Goal: Task Accomplishment & Management: Manage account settings

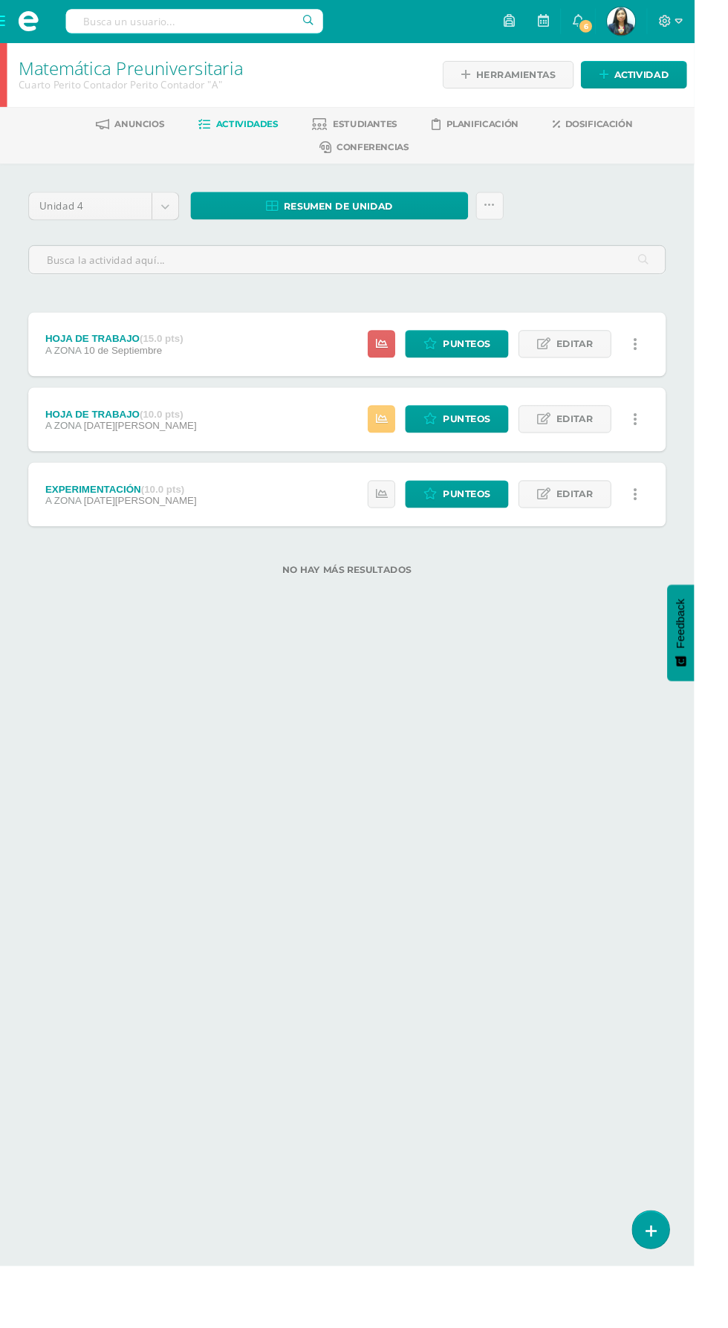
click at [489, 651] on html "Estudiantes Disciplina Asistencia Mis cursos Archivos Reportes Soporte Ayuda Re…" at bounding box center [364, 325] width 728 height 651
click at [498, 519] on span "Punteos" at bounding box center [490, 518] width 50 height 27
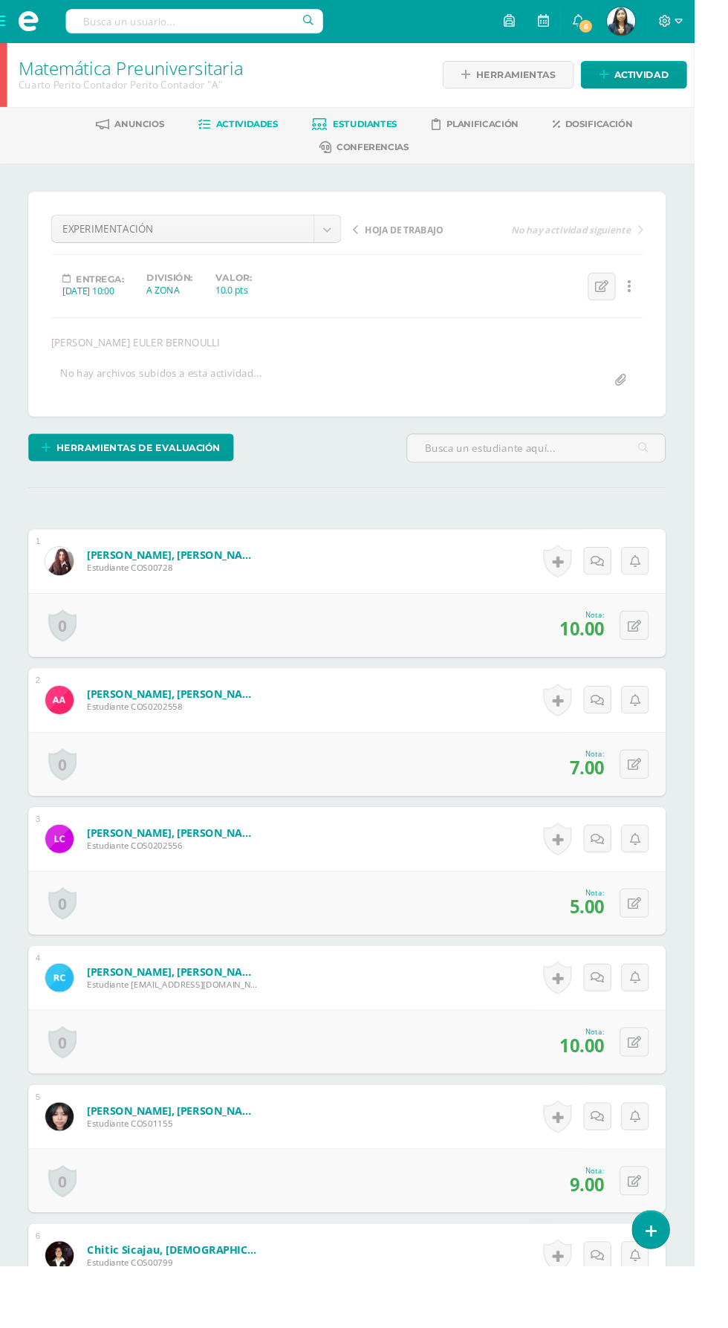
click at [400, 132] on span "Estudiantes" at bounding box center [383, 129] width 68 height 11
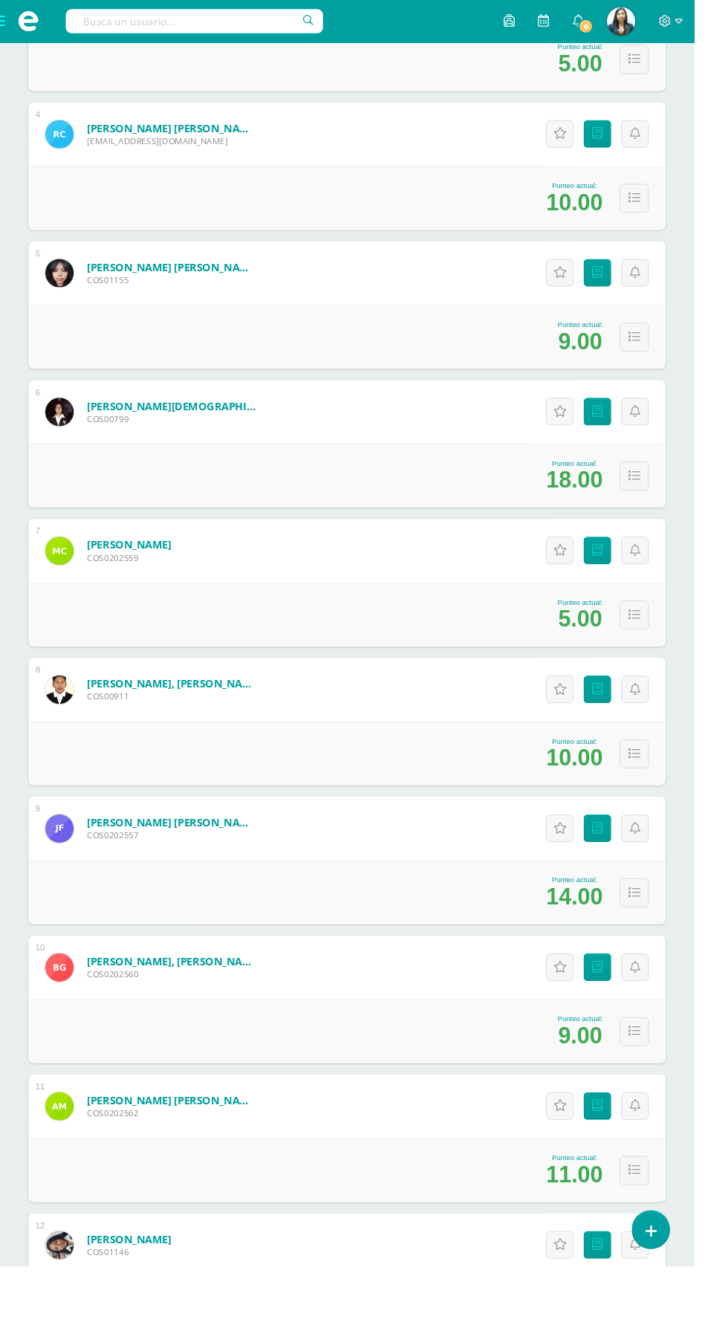
scroll to position [1807, 0]
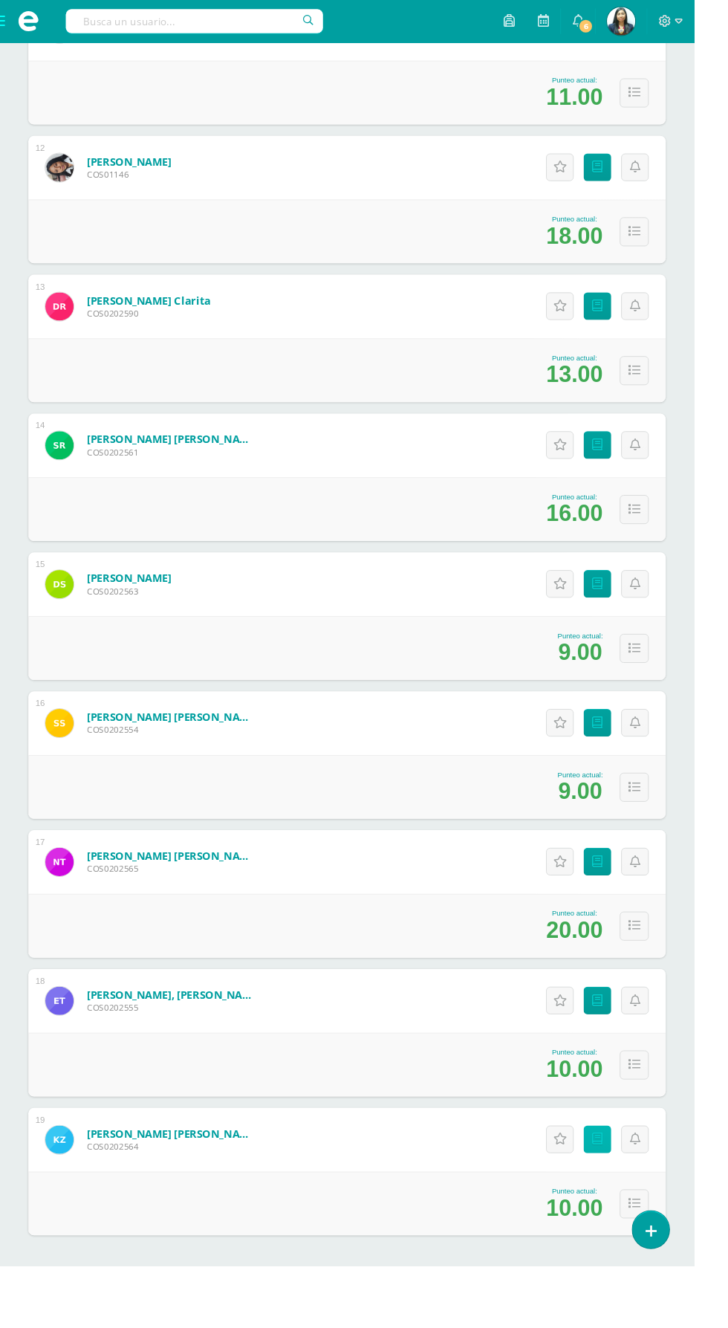
click at [627, 1193] on icon at bounding box center [626, 1195] width 11 height 13
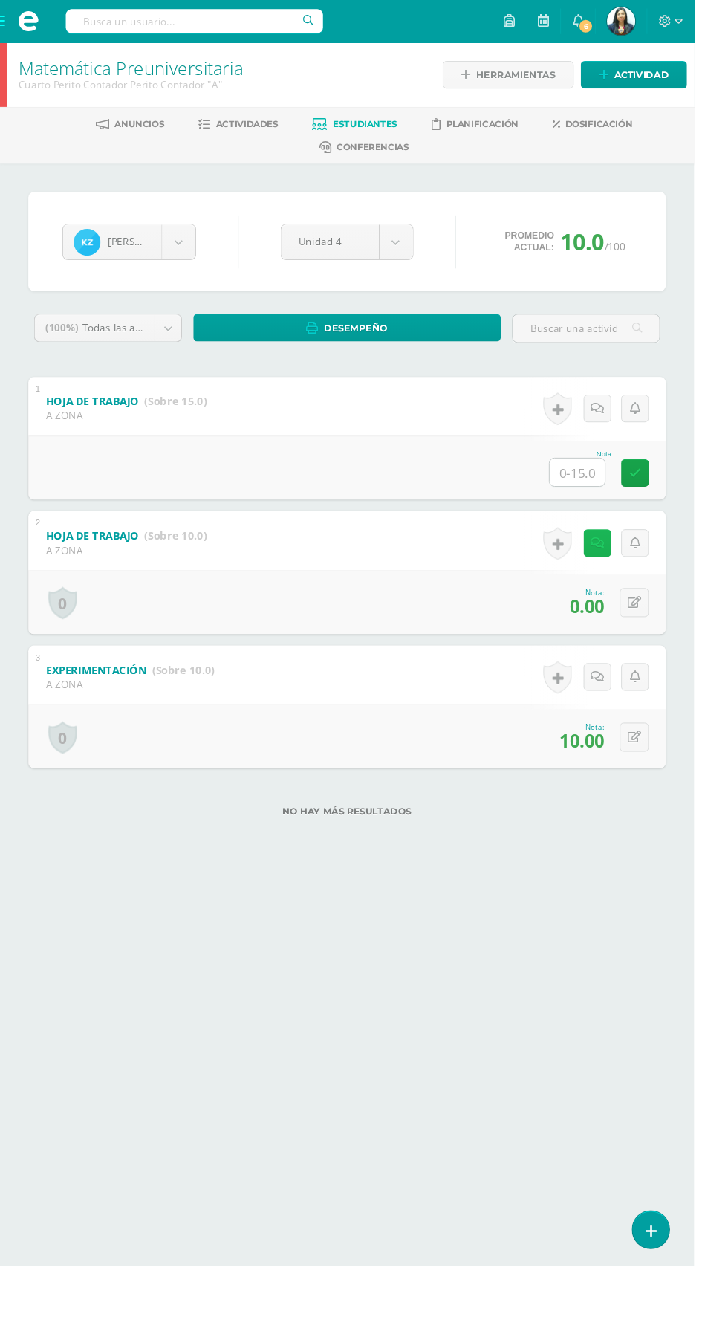
click at [627, 574] on icon at bounding box center [627, 569] width 14 height 13
click at [507, 892] on div "Kelvin Zapet Tairy Aceituno Adán Aguilar Lourdes Canel Randy Carcamo Dayana Cha…" at bounding box center [364, 539] width 728 height 734
click at [141, 565] on b "HOJA DE TRABAJO" at bounding box center [96, 561] width 97 height 15
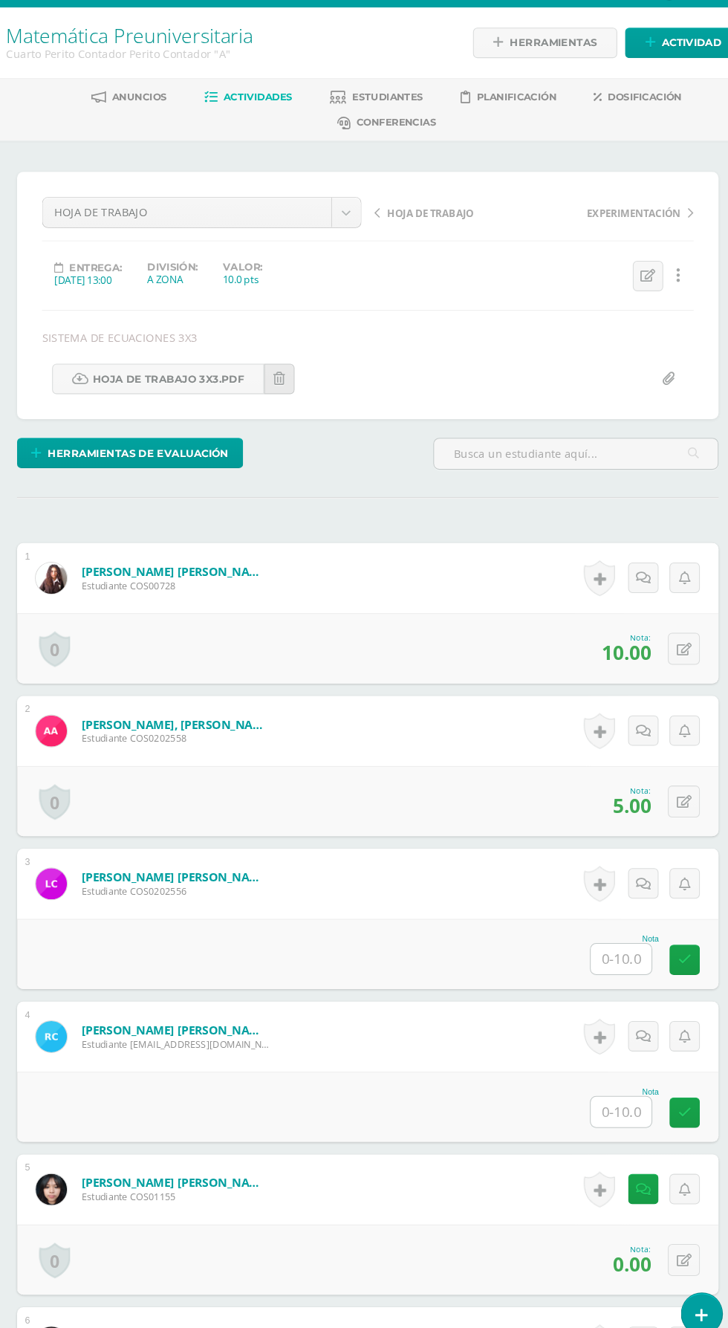
scroll to position [1, 0]
click at [217, 392] on link "HOJA DE TRABAJO 3x3.pdf" at bounding box center [164, 397] width 202 height 29
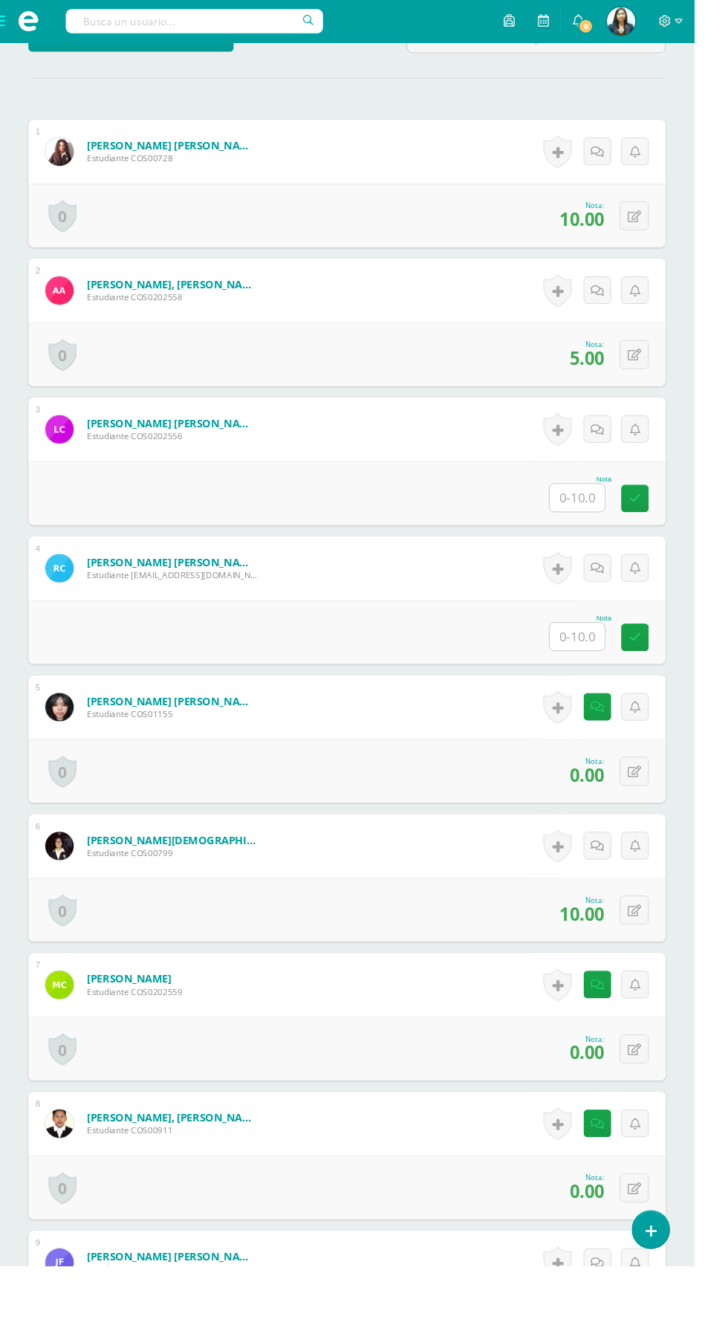
scroll to position [0, 0]
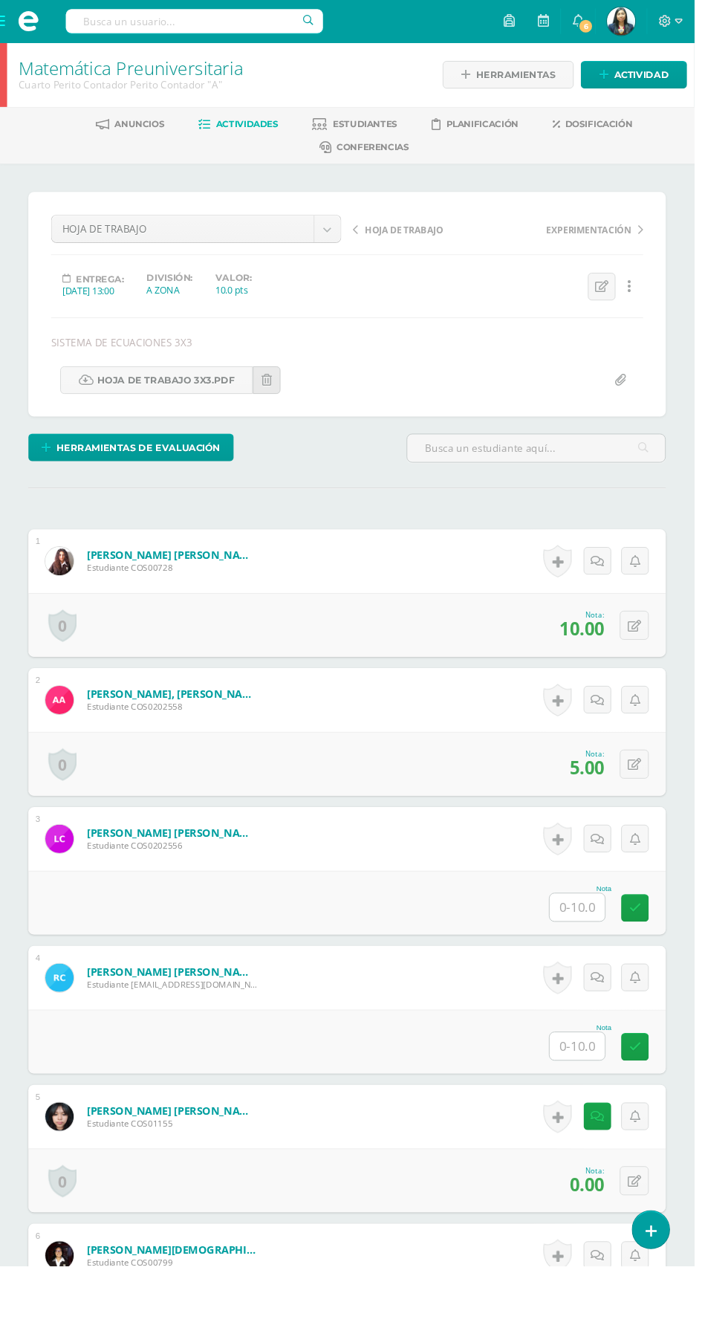
click at [41, 36] on span at bounding box center [29, 22] width 59 height 45
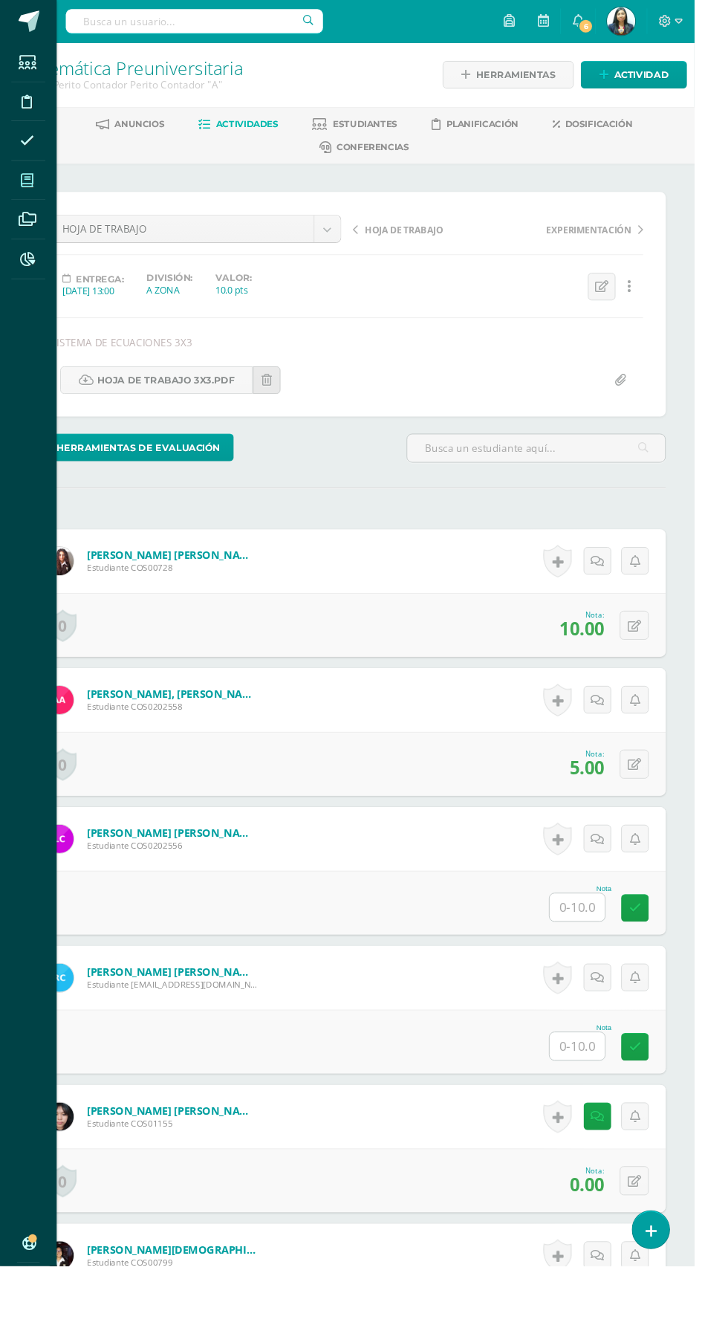
click at [21, 188] on span at bounding box center [28, 188] width 33 height 33
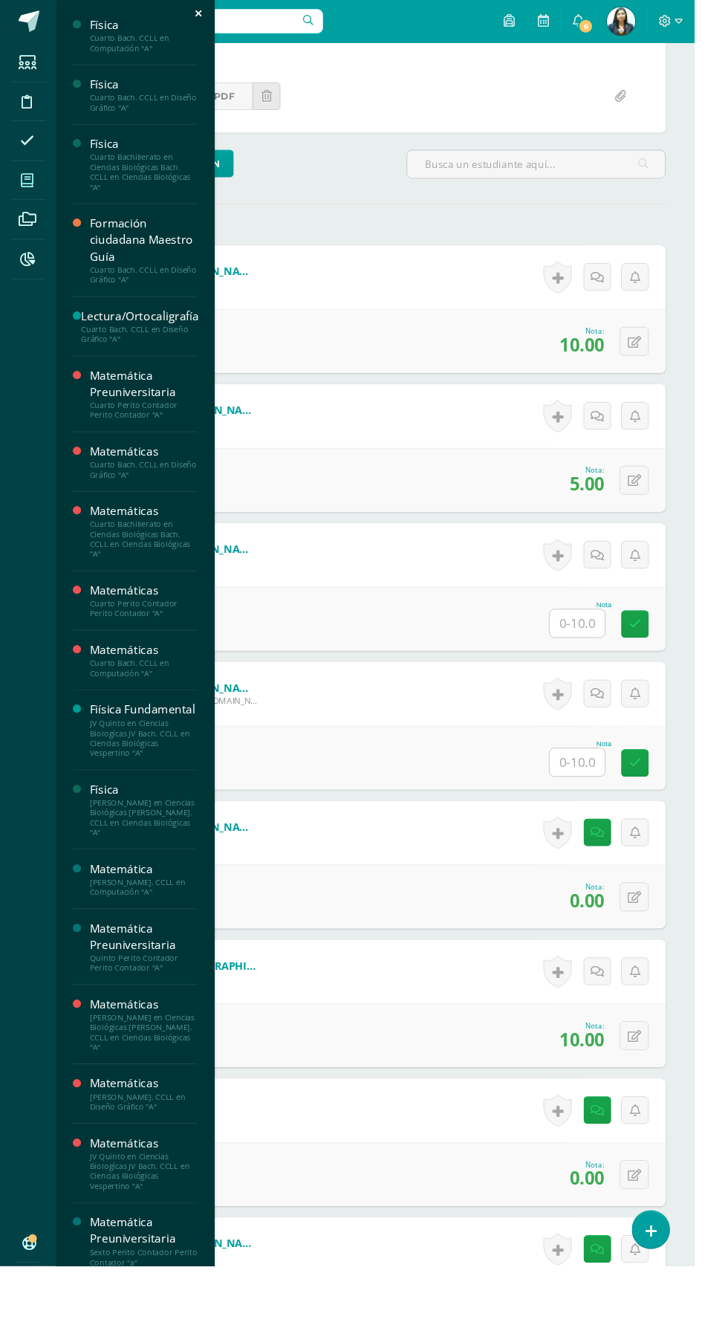
scroll to position [302, 0]
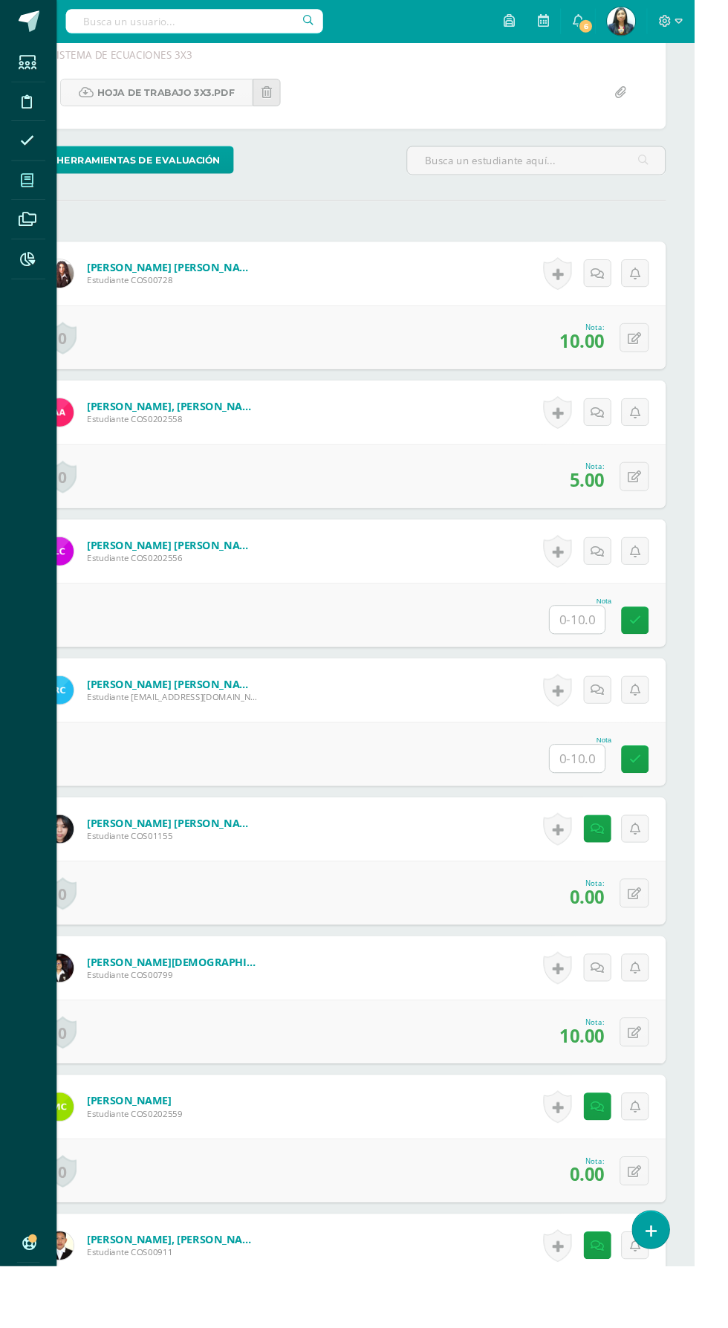
click at [19, 188] on span at bounding box center [28, 188] width 33 height 33
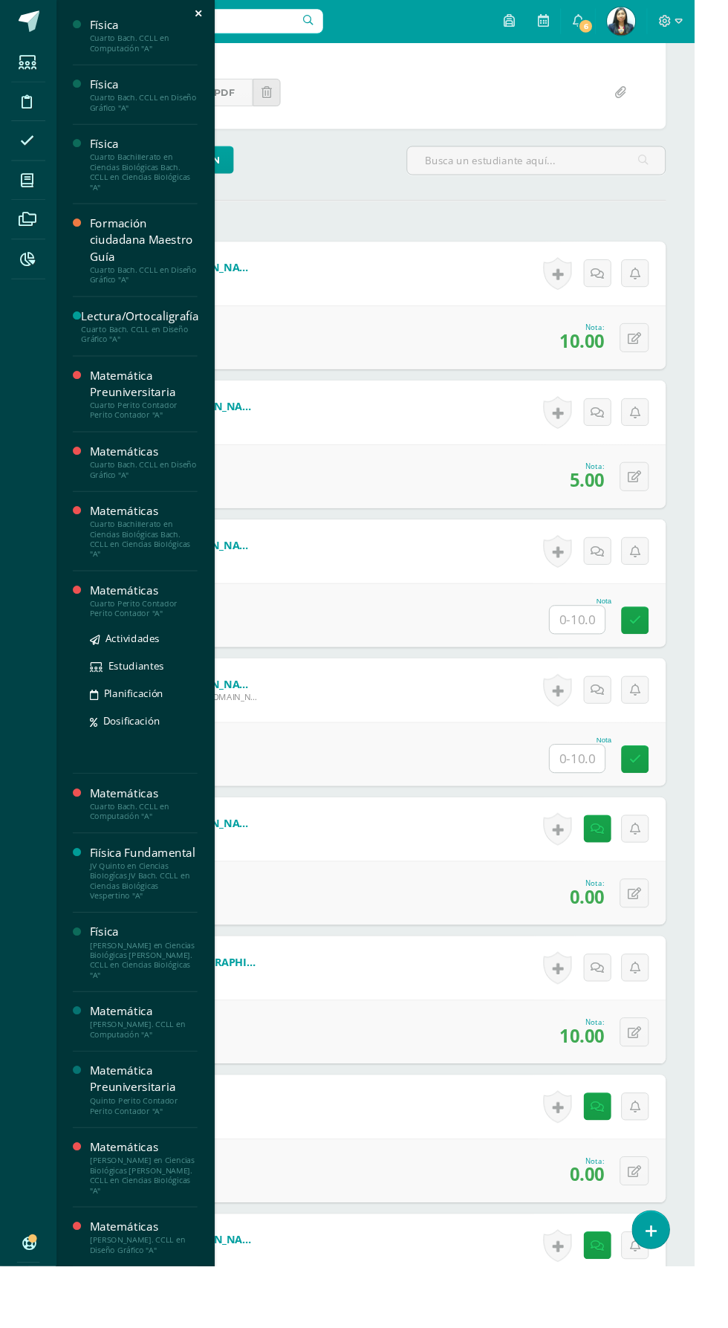
click at [102, 628] on div "Cuarto Perito Contador Perito Contador "A"" at bounding box center [150, 638] width 113 height 21
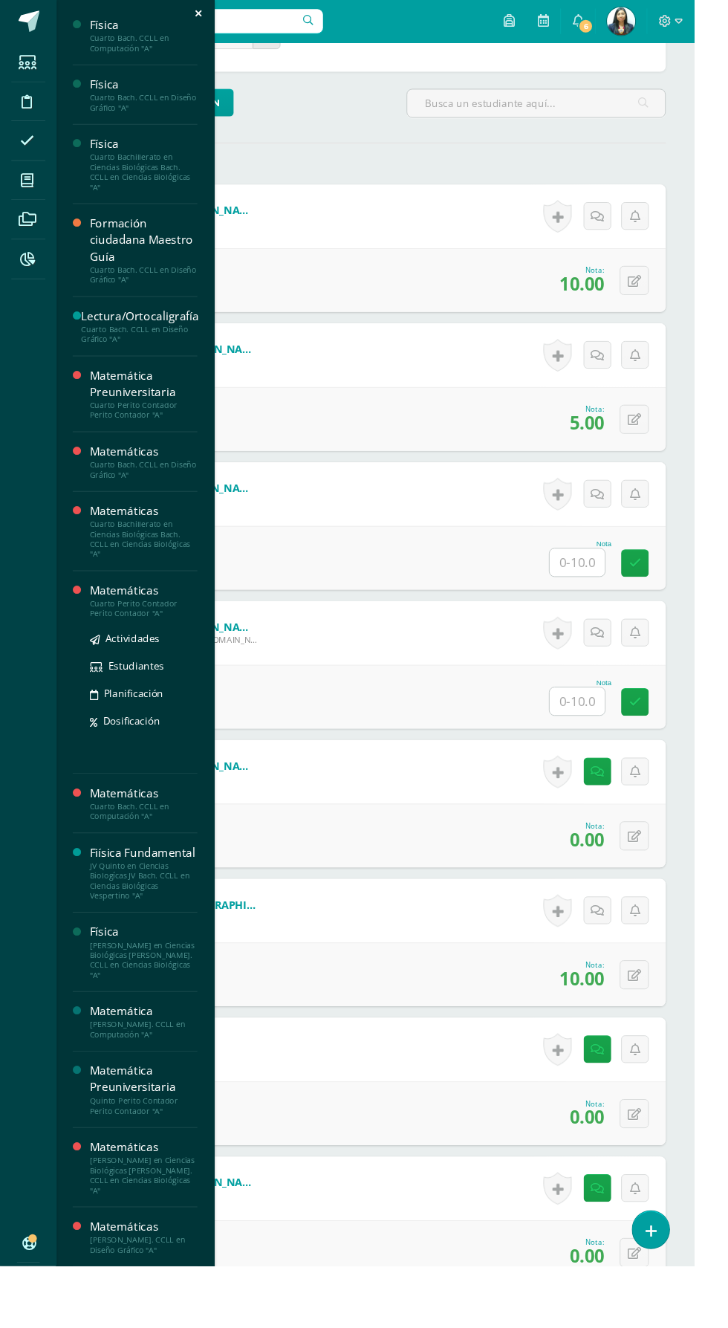
scroll to position [413, 0]
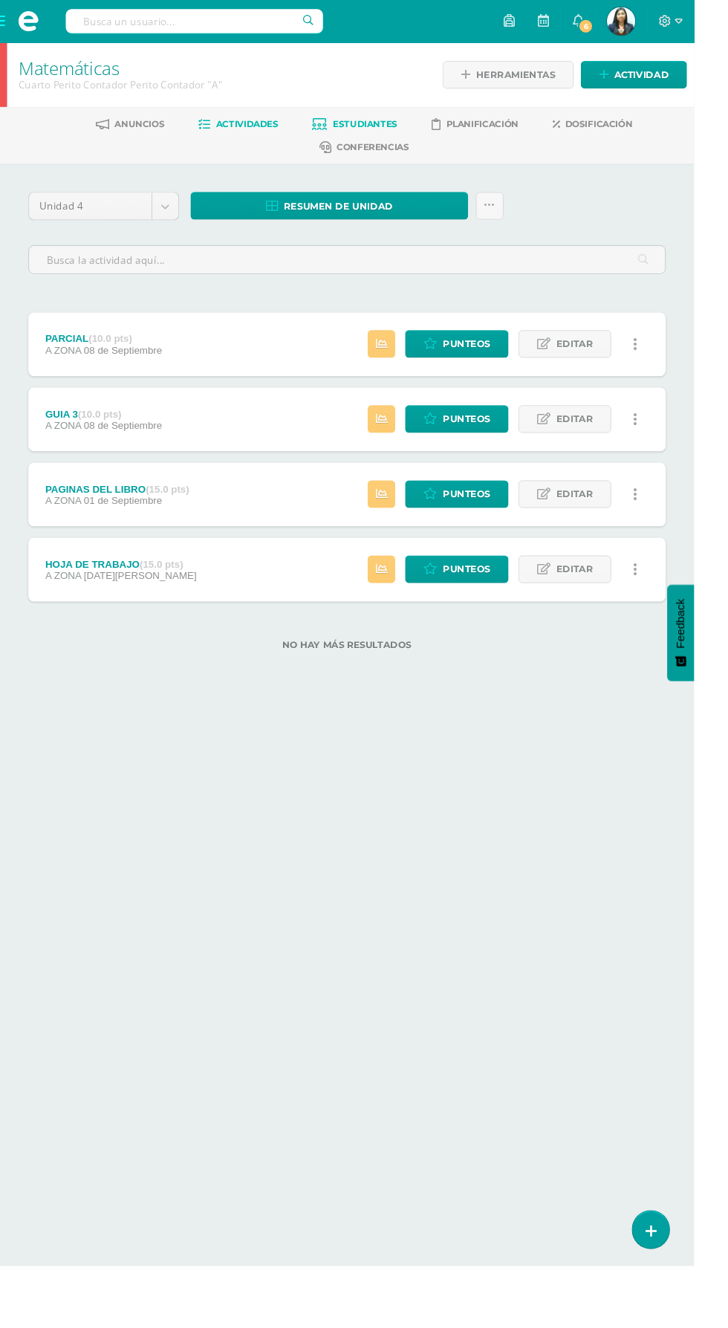
click at [394, 129] on span "Estudiantes" at bounding box center [383, 129] width 68 height 11
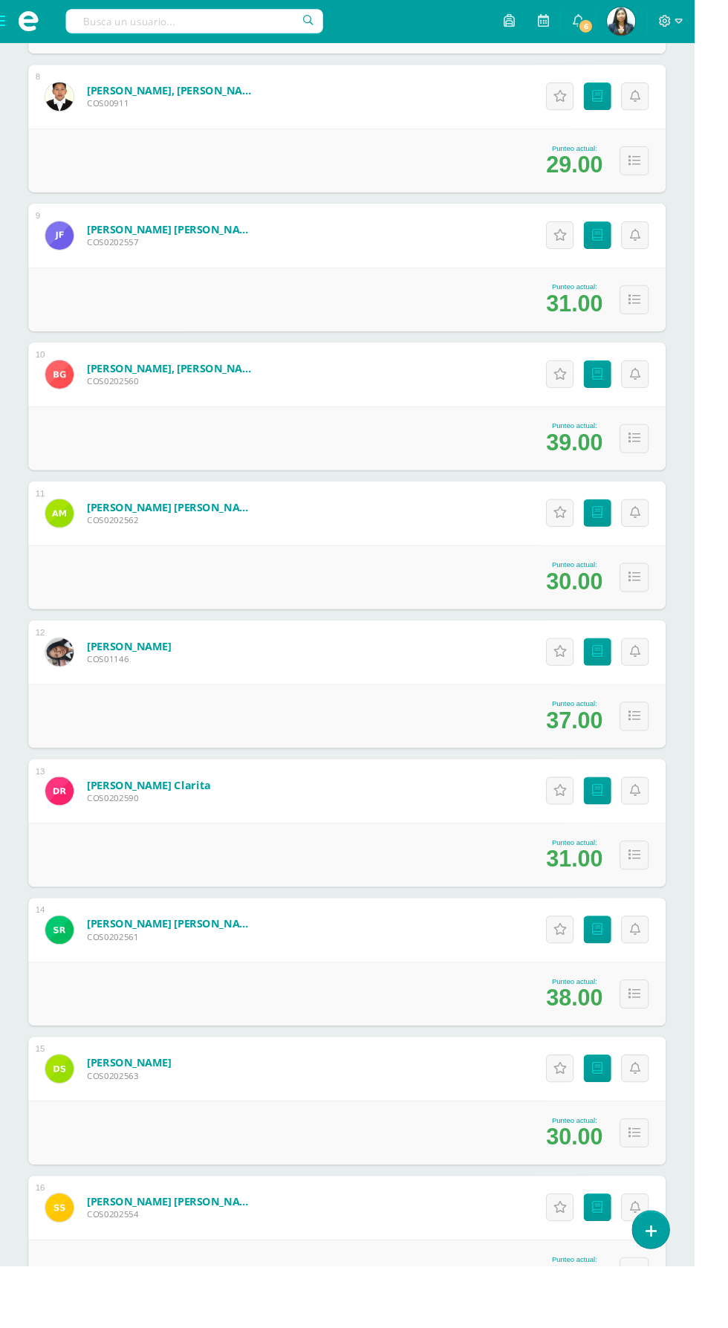
scroll to position [1807, 0]
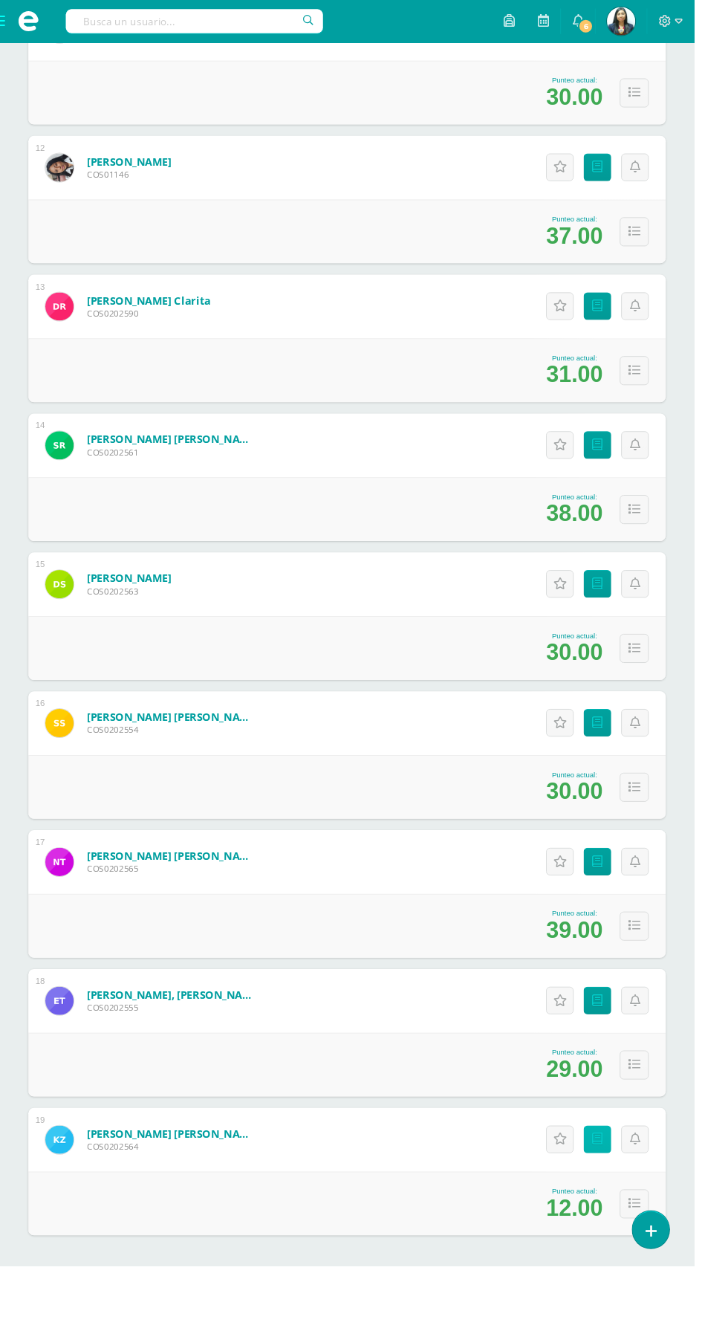
click at [627, 1193] on icon at bounding box center [626, 1195] width 11 height 13
